Goal: Task Accomplishment & Management: Use online tool/utility

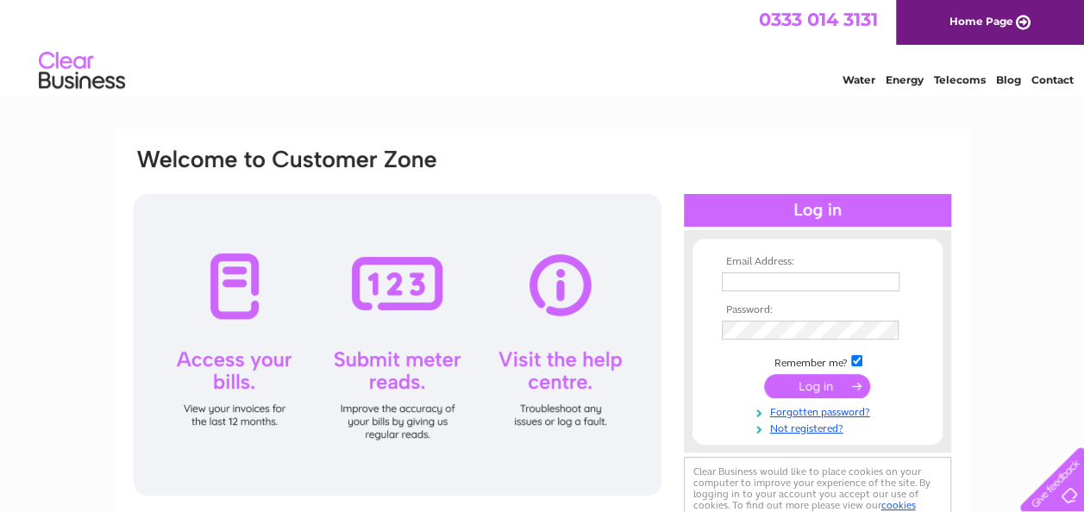
type input "[PERSON_NAME][EMAIL_ADDRESS][DOMAIN_NAME]"
click at [813, 384] on input "submit" at bounding box center [817, 386] width 106 height 24
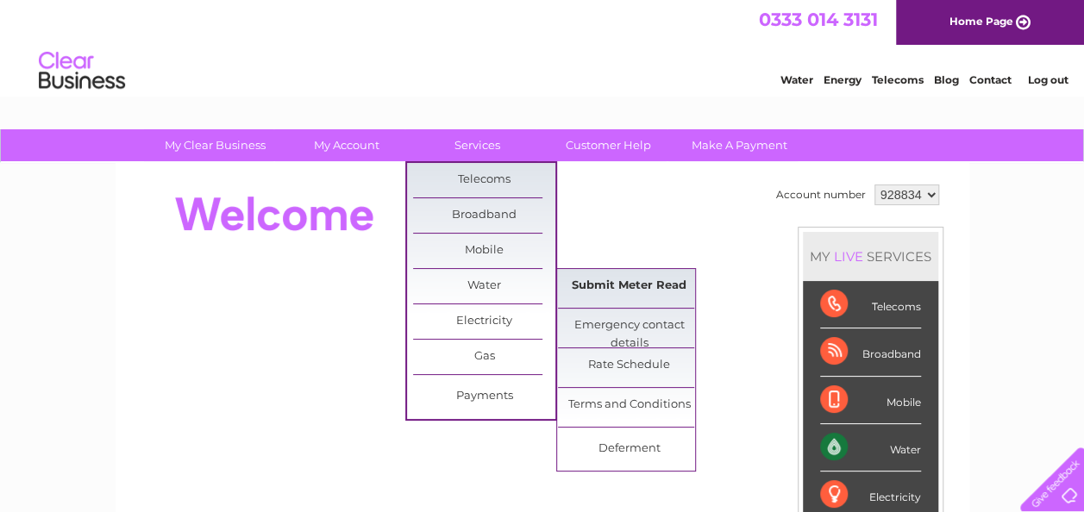
click at [622, 279] on link "Submit Meter Read" at bounding box center [629, 286] width 142 height 34
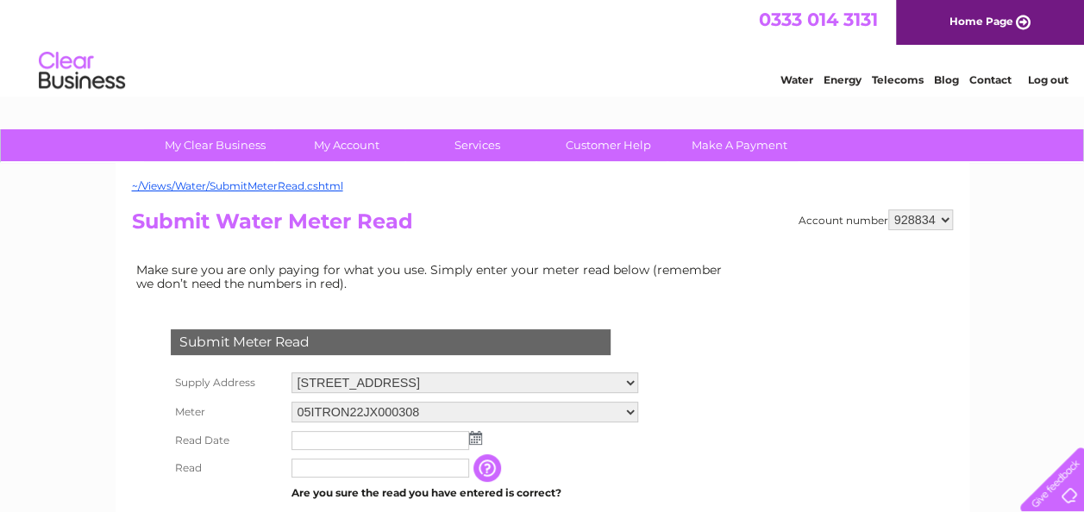
click at [474, 437] on img at bounding box center [475, 438] width 13 height 14
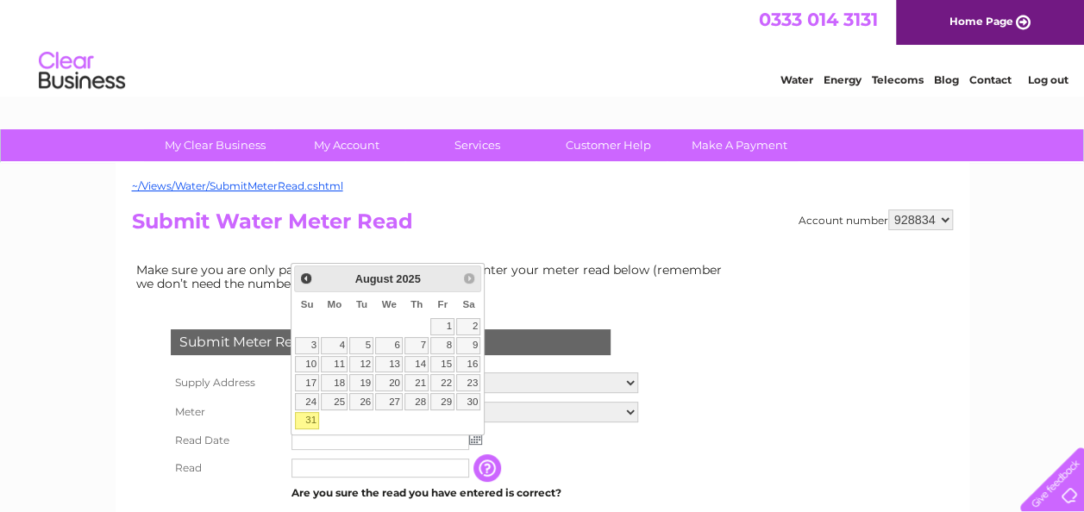
click at [303, 416] on link "31" at bounding box center [307, 420] width 24 height 17
type input "2025/08/31"
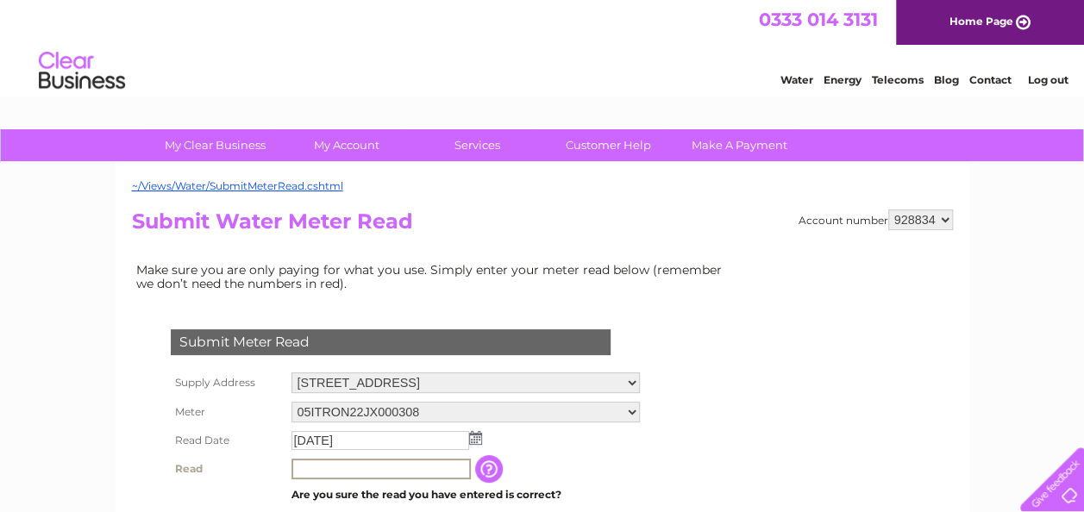
click at [322, 469] on input "text" at bounding box center [380, 469] width 179 height 21
type input "507"
click at [590, 453] on td "2025/08/31" at bounding box center [465, 441] width 357 height 28
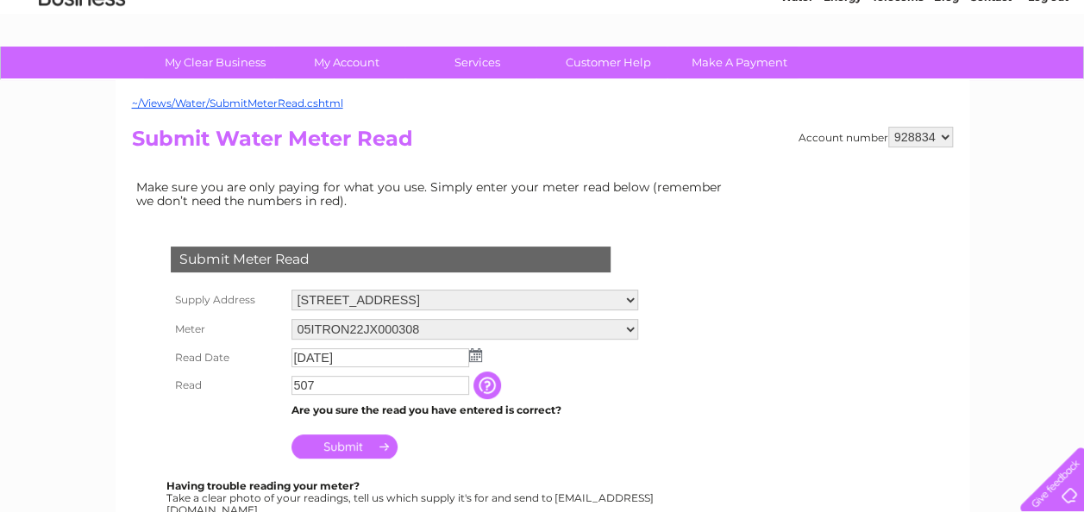
scroll to position [138, 0]
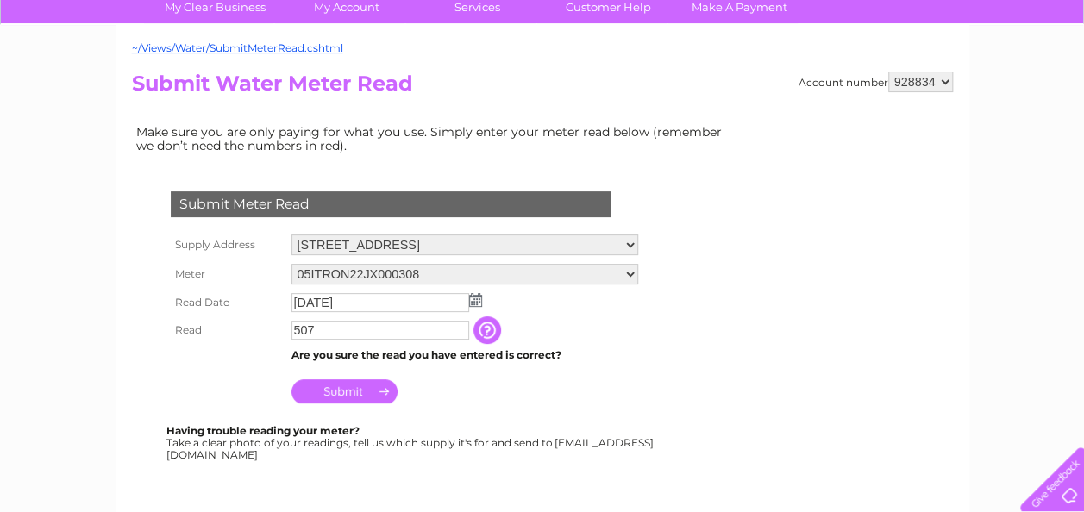
click at [353, 390] on input "Submit" at bounding box center [344, 391] width 106 height 24
